Goal: Task Accomplishment & Management: Complete application form

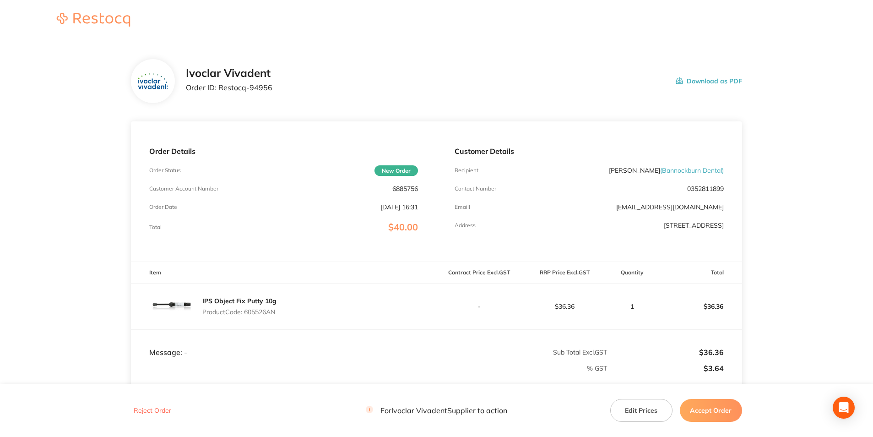
click at [404, 187] on p "6885756" at bounding box center [405, 188] width 26 height 7
copy p "6885756"
drag, startPoint x: 218, startPoint y: 86, endPoint x: 273, endPoint y: 83, distance: 55.5
click at [273, 83] on div "Ivoclar Vivadent Order ID: Restocq- 94956 Download as PDF" at bounding box center [464, 81] width 556 height 28
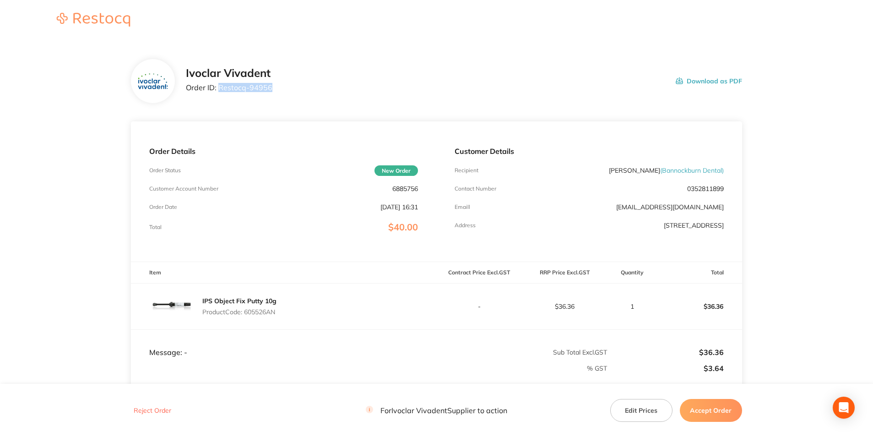
copy p "Restocq- 94956"
click at [262, 312] on p "Product Code: 605526AN" at bounding box center [239, 311] width 74 height 7
copy p "605526AN"
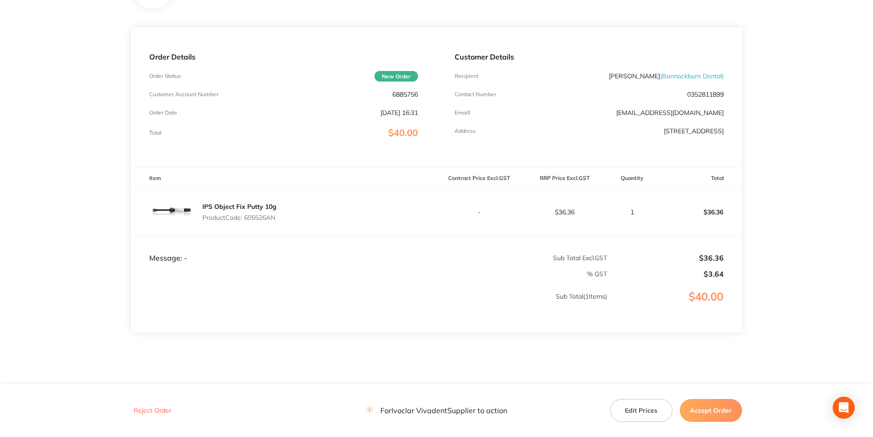
scroll to position [116, 0]
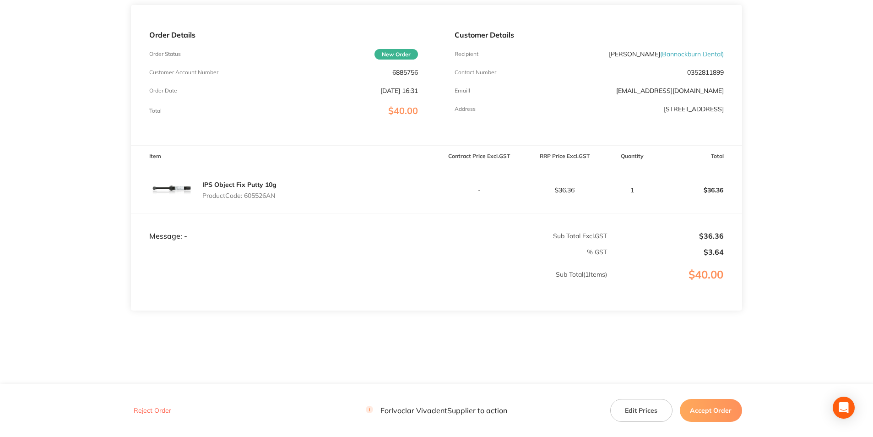
click at [716, 410] on button "Accept Order" at bounding box center [711, 410] width 62 height 23
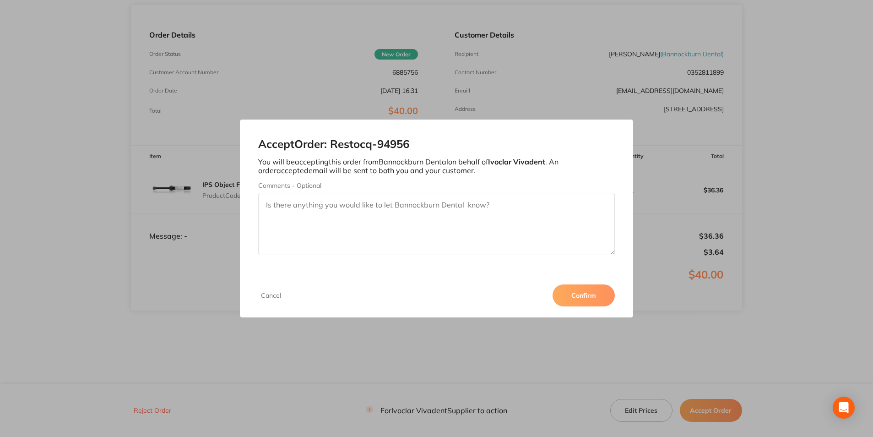
click at [328, 212] on textarea "Comments - Optional" at bounding box center [436, 224] width 356 height 62
type textarea "3011287819"
click at [583, 294] on button "Confirm" at bounding box center [584, 295] width 62 height 22
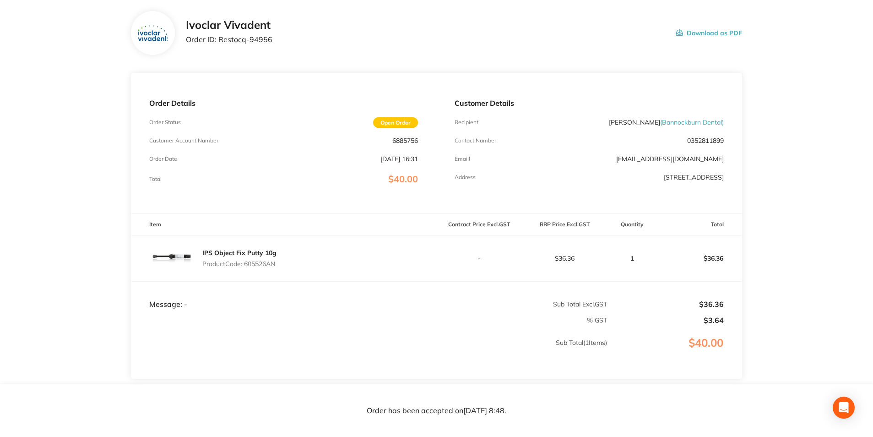
scroll to position [0, 0]
